Goal: Check status: Check status

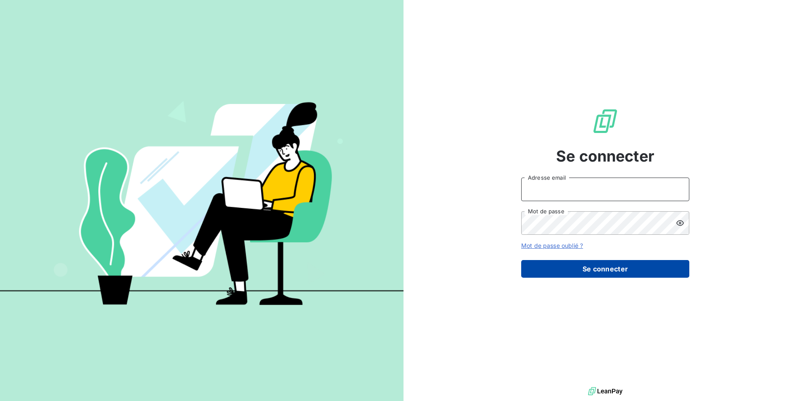
type input "[PERSON_NAME][EMAIL_ADDRESS][DOMAIN_NAME]"
click at [587, 269] on button "Se connecter" at bounding box center [605, 269] width 168 height 18
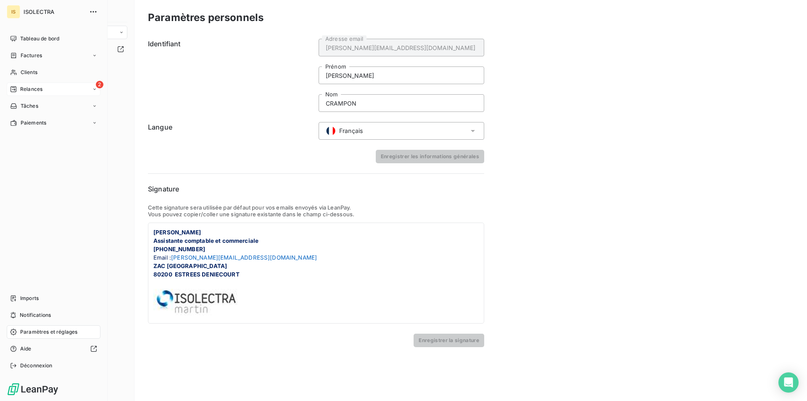
click at [34, 91] on span "Relances" at bounding box center [31, 89] width 22 height 8
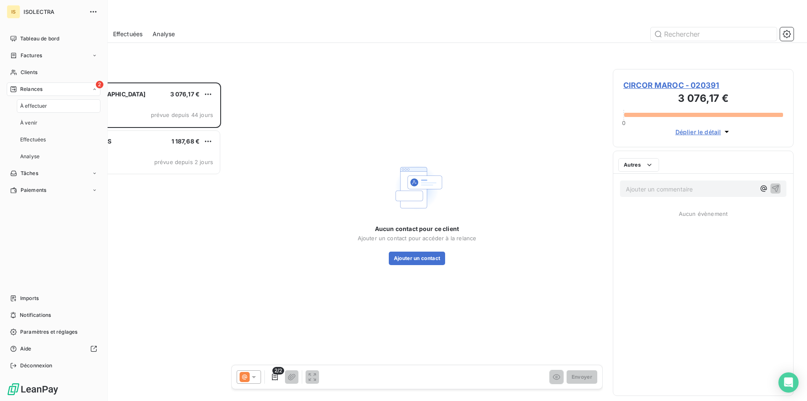
scroll to position [312, 174]
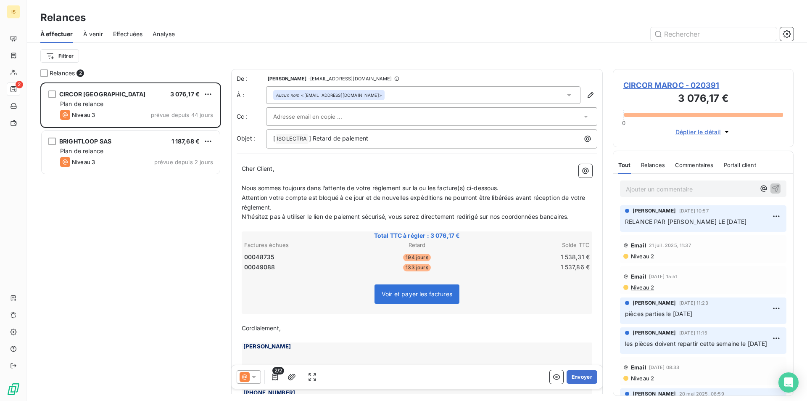
click at [95, 30] on span "À venir" at bounding box center [93, 34] width 20 height 8
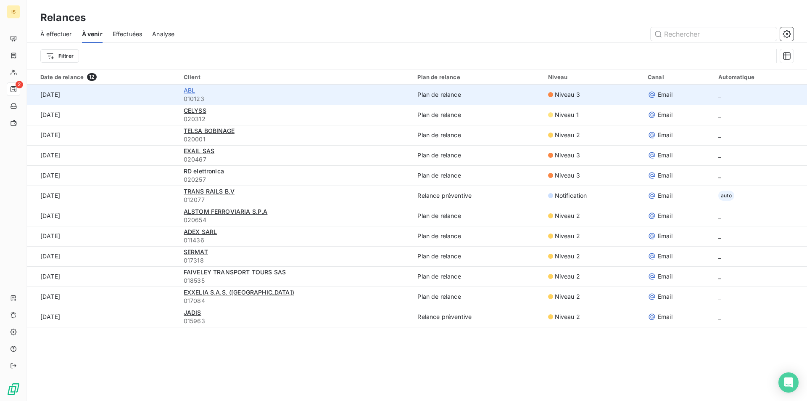
click at [190, 92] on span "ABL" at bounding box center [189, 90] width 11 height 7
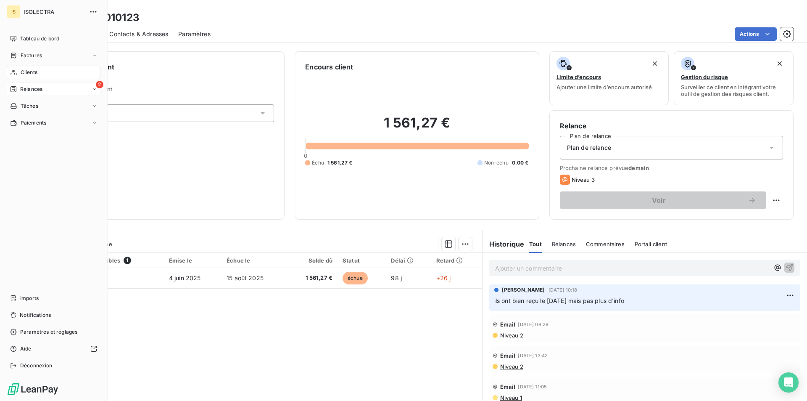
click at [43, 93] on div "2 Relances" at bounding box center [54, 88] width 94 height 13
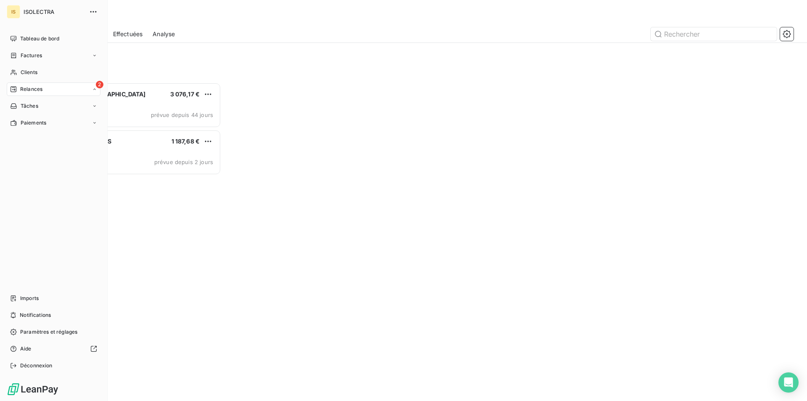
scroll to position [312, 174]
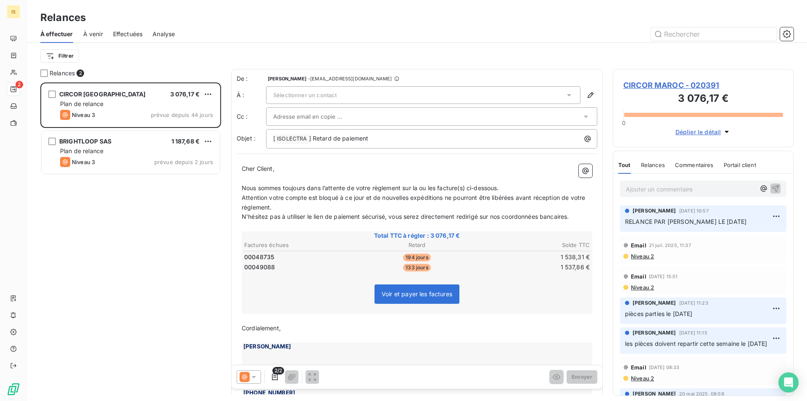
click at [99, 37] on span "À venir" at bounding box center [93, 34] width 20 height 8
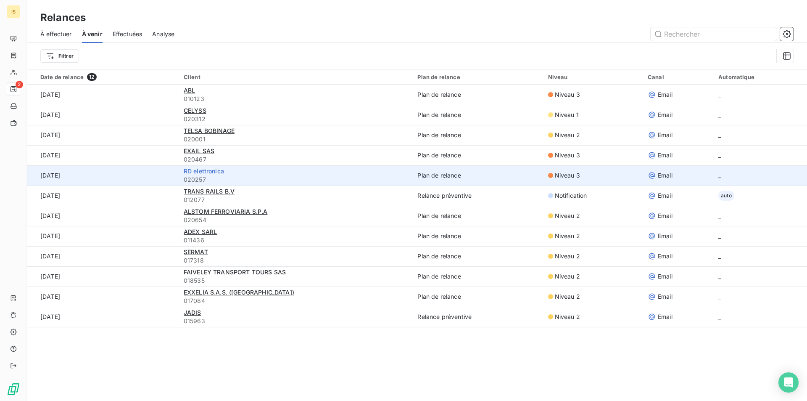
click at [208, 172] on span "RD elettronica" at bounding box center [204, 170] width 40 height 7
